Goal: Browse casually

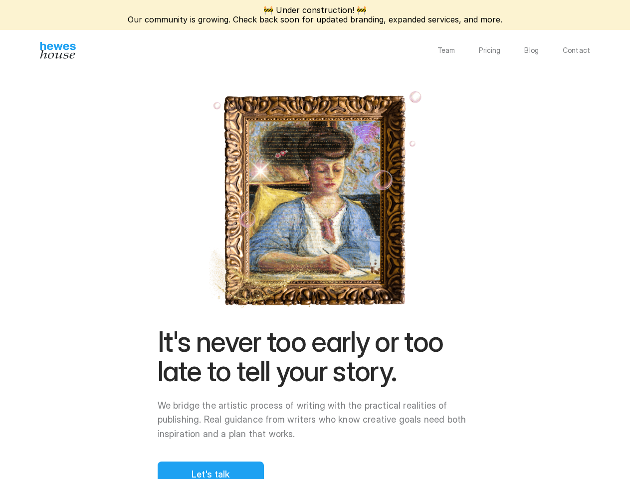
click at [315, 327] on div "It's never too early or too late to tell your story. We bridge the artistic pro…" at bounding box center [315, 407] width 315 height 160
click at [426, 224] on img at bounding box center [314, 199] width 221 height 224
